Goal: Task Accomplishment & Management: Use online tool/utility

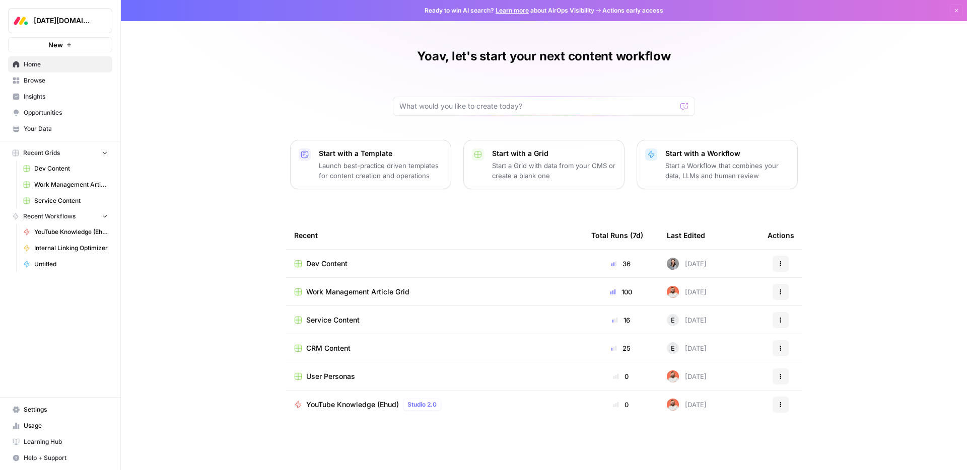
click at [362, 295] on span "Work Management Article Grid" at bounding box center [357, 292] width 103 height 10
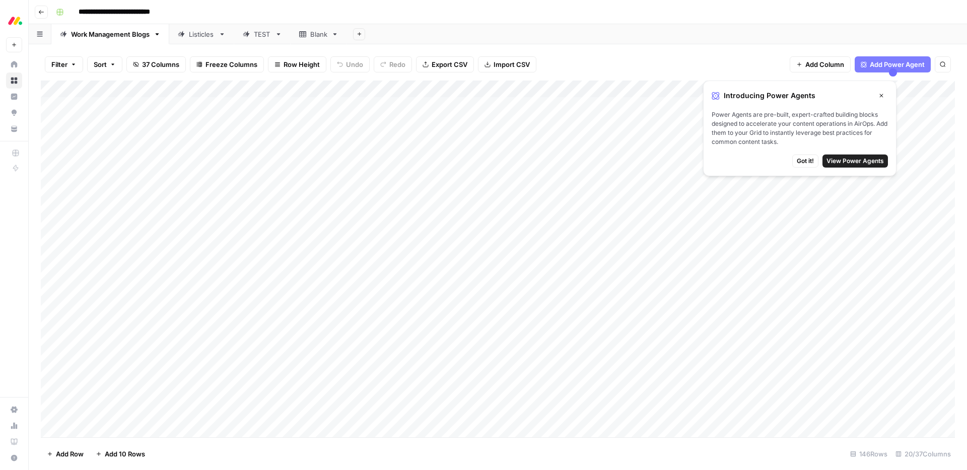
click at [884, 94] on button "Close" at bounding box center [881, 95] width 13 height 13
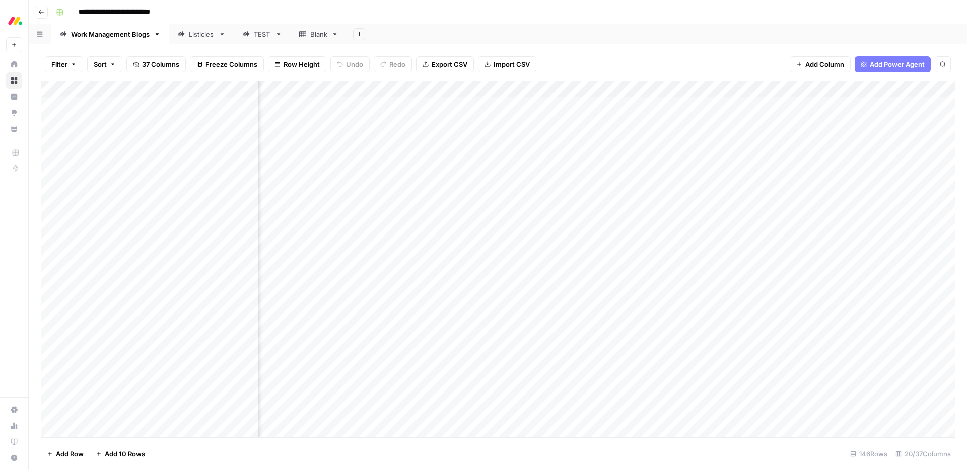
scroll to position [1, 924]
click at [733, 89] on div "Add Column" at bounding box center [498, 259] width 914 height 357
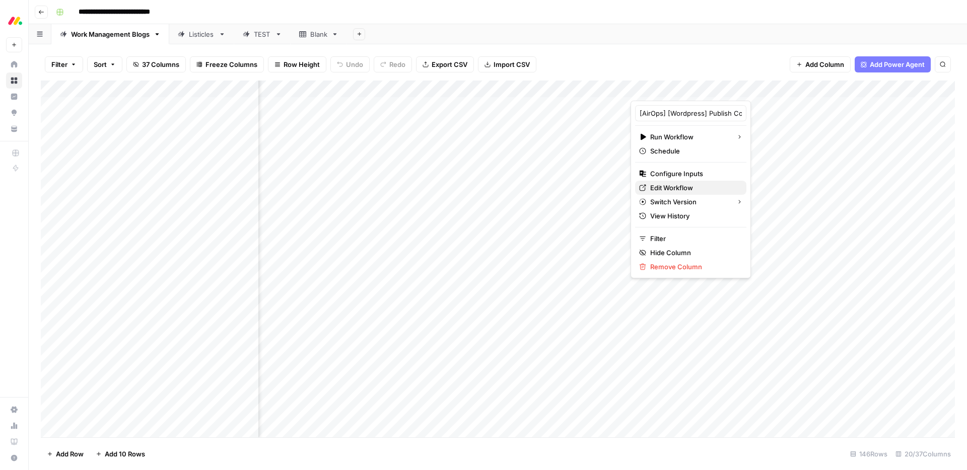
click at [697, 184] on span "Edit Workflow" at bounding box center [694, 188] width 88 height 10
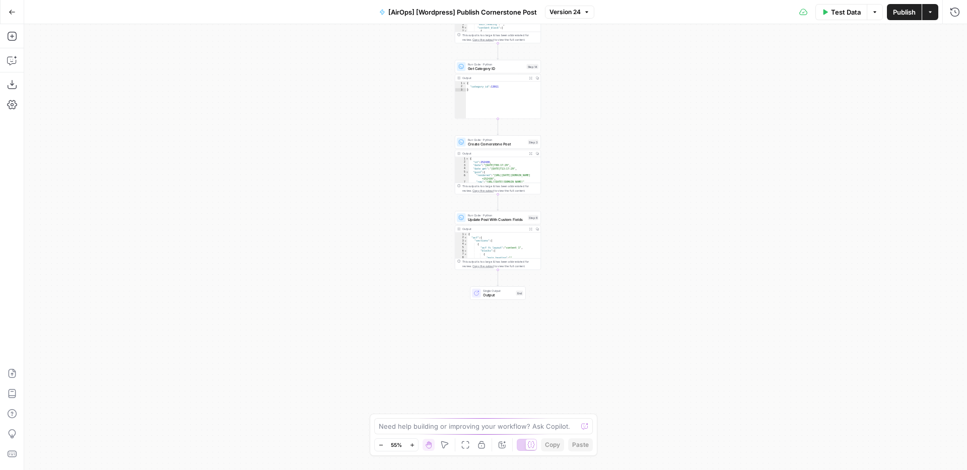
drag, startPoint x: 581, startPoint y: 306, endPoint x: 579, endPoint y: 301, distance: 5.4
click at [581, 306] on div "Workflow Input Settings Inputs Run Code · Python Credentials Step 1 Run Code · …" at bounding box center [495, 247] width 943 height 446
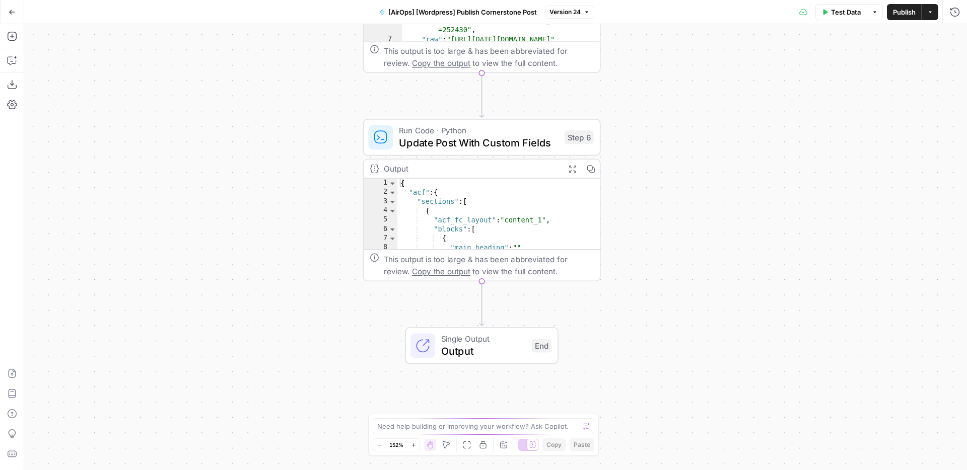
type textarea "*"
click at [562, 217] on div "{ "acf" : { "sections" : [ { "acf_fc_layout" : "content_1" , "blocks" : [ { "ma…" at bounding box center [498, 223] width 202 height 89
click at [557, 424] on textarea at bounding box center [477, 426] width 201 height 10
click at [725, 310] on div "Workflow Input Settings Inputs Run Code · Python Credentials Step 1 Run Code · …" at bounding box center [495, 247] width 943 height 446
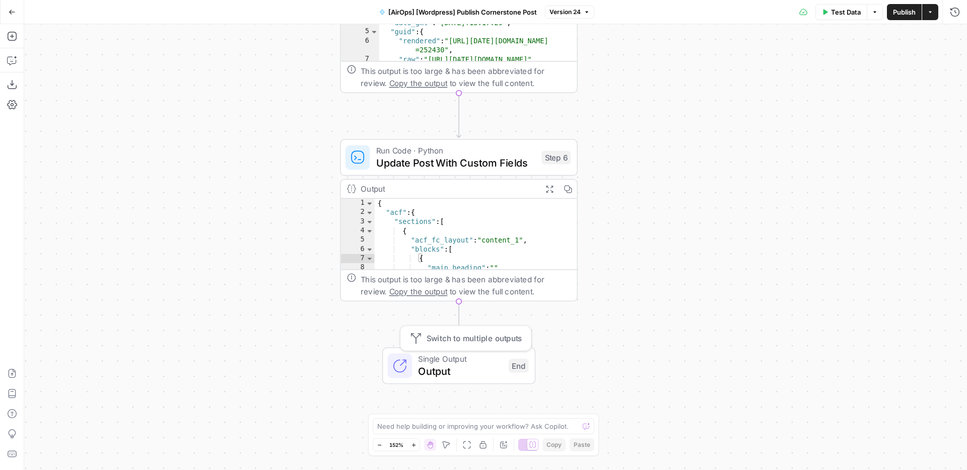
click at [458, 371] on span "Output" at bounding box center [460, 371] width 84 height 15
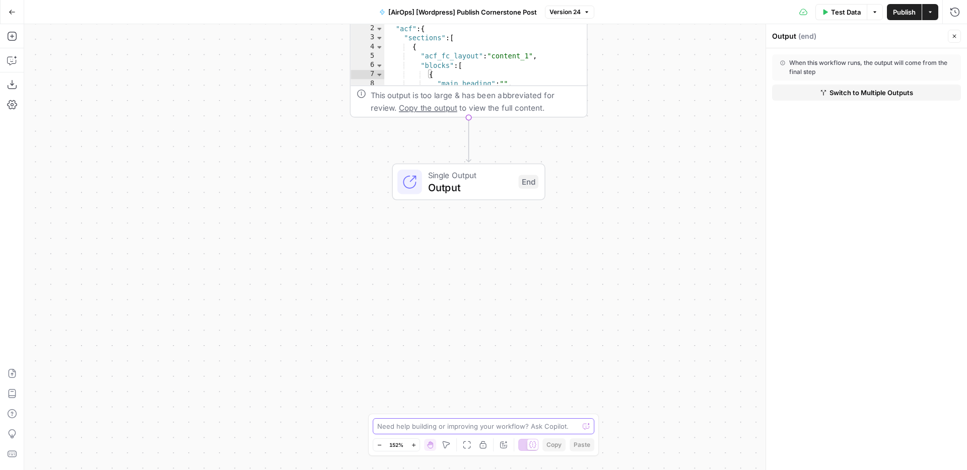
click at [518, 422] on textarea at bounding box center [477, 426] width 201 height 10
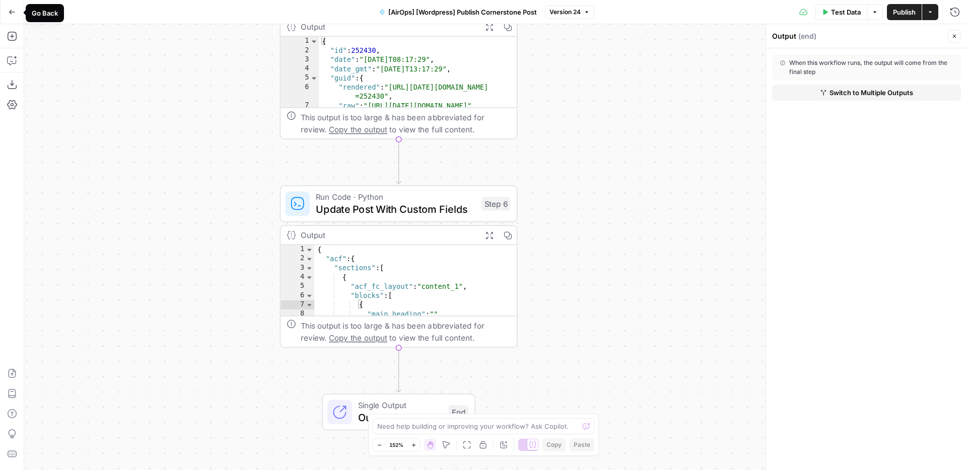
click at [16, 14] on button "Go Back" at bounding box center [12, 12] width 18 height 18
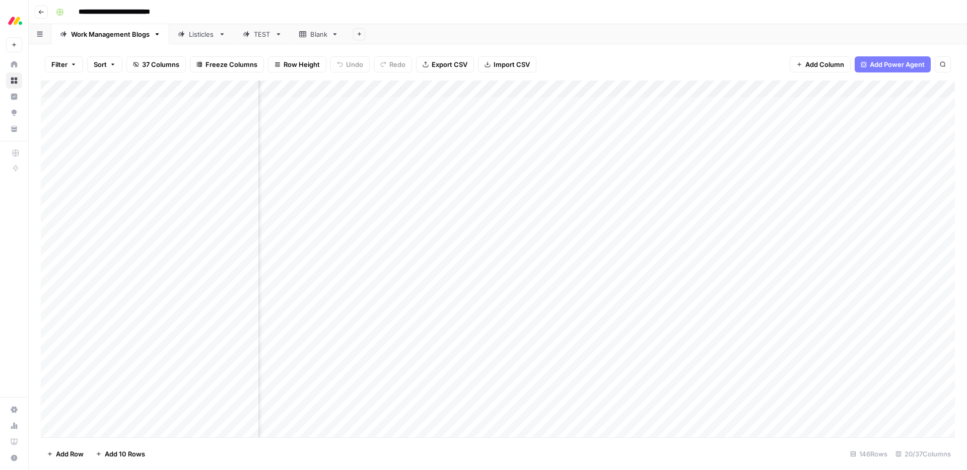
scroll to position [0, 839]
click at [445, 106] on div "Add Column" at bounding box center [498, 259] width 914 height 357
click at [445, 106] on textarea "**********" at bounding box center [491, 116] width 201 height 34
click at [470, 123] on textarea "**********" at bounding box center [491, 116] width 201 height 34
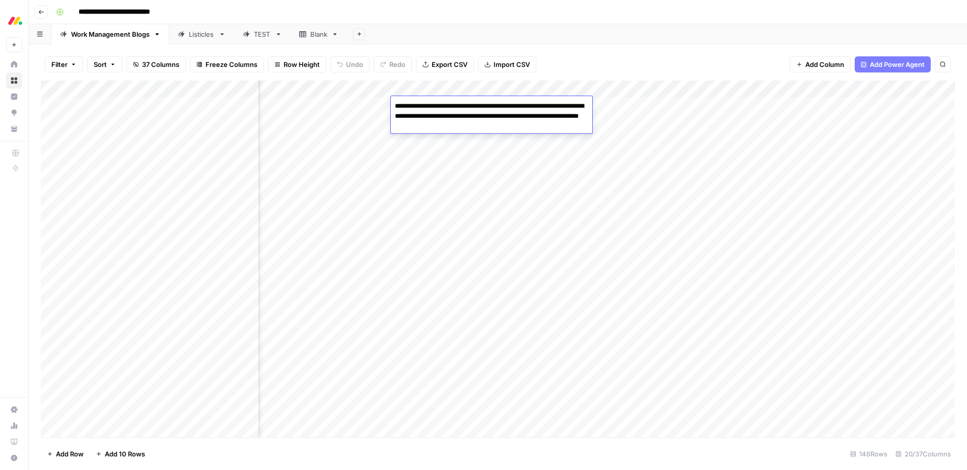
click at [603, 16] on div "**********" at bounding box center [504, 12] width 905 height 16
